Goal: Task Accomplishment & Management: Complete application form

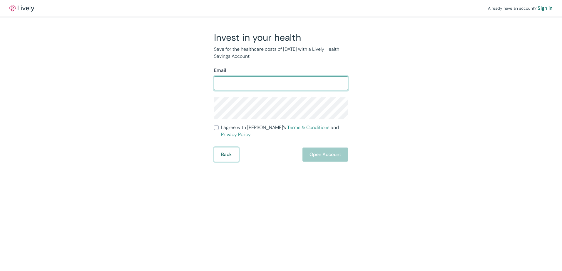
click at [231, 150] on form "Email ​ I agree with Lively’s Terms & Conditions and Privacy Policy Back Open A…" at bounding box center [281, 114] width 134 height 95
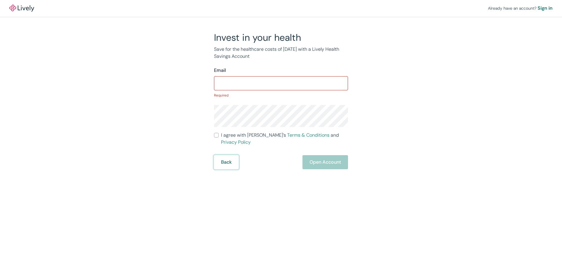
click at [227, 156] on button "Back" at bounding box center [226, 162] width 25 height 14
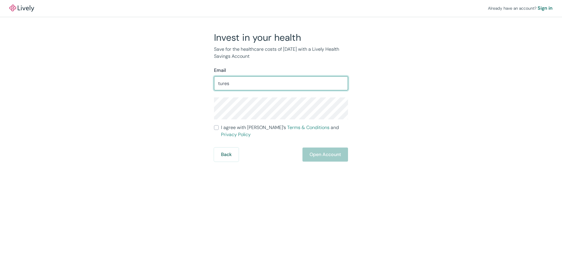
type input "[EMAIL_ADDRESS][DOMAIN_NAME]"
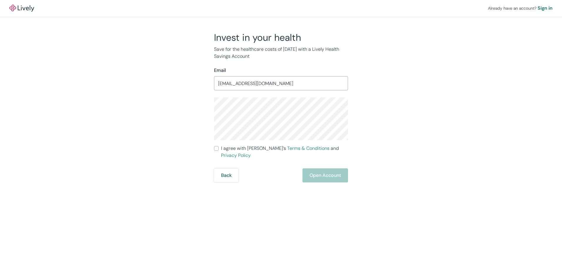
click at [215, 147] on input "I agree with Lively’s Terms & Conditions and Privacy Policy" at bounding box center [216, 148] width 5 height 5
checkbox input "true"
click at [307, 169] on button "Open Account" at bounding box center [325, 176] width 46 height 14
